Goal: Information Seeking & Learning: Learn about a topic

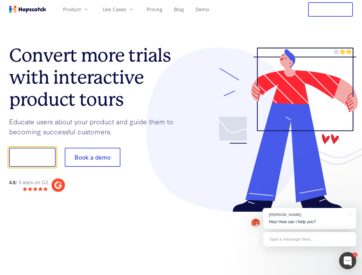
click at [181, 138] on div at bounding box center [267, 130] width 172 height 165
click at [81, 9] on span "Product" at bounding box center [72, 9] width 18 height 7
click at [126, 9] on span "Use Cases" at bounding box center [114, 9] width 23 height 7
click at [330, 9] on button "Free Trial" at bounding box center [330, 9] width 45 height 14
click at [32, 157] on button "Show me!" at bounding box center [32, 157] width 46 height 19
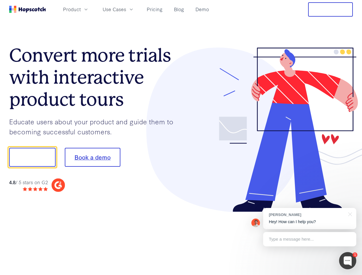
click at [92, 157] on button "Book a demo" at bounding box center [93, 157] width 56 height 19
click at [348, 261] on div at bounding box center [347, 260] width 17 height 17
click at [309, 219] on div "[PERSON_NAME] Hey! How can I help you?" at bounding box center [309, 218] width 93 height 21
click at [349, 214] on div at bounding box center [302, 156] width 107 height 191
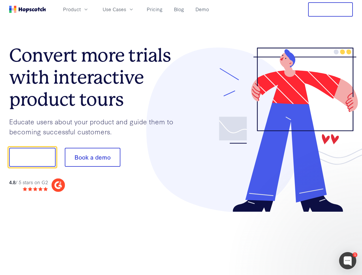
click at [309, 239] on div at bounding box center [302, 195] width 107 height 114
